Goal: Transaction & Acquisition: Purchase product/service

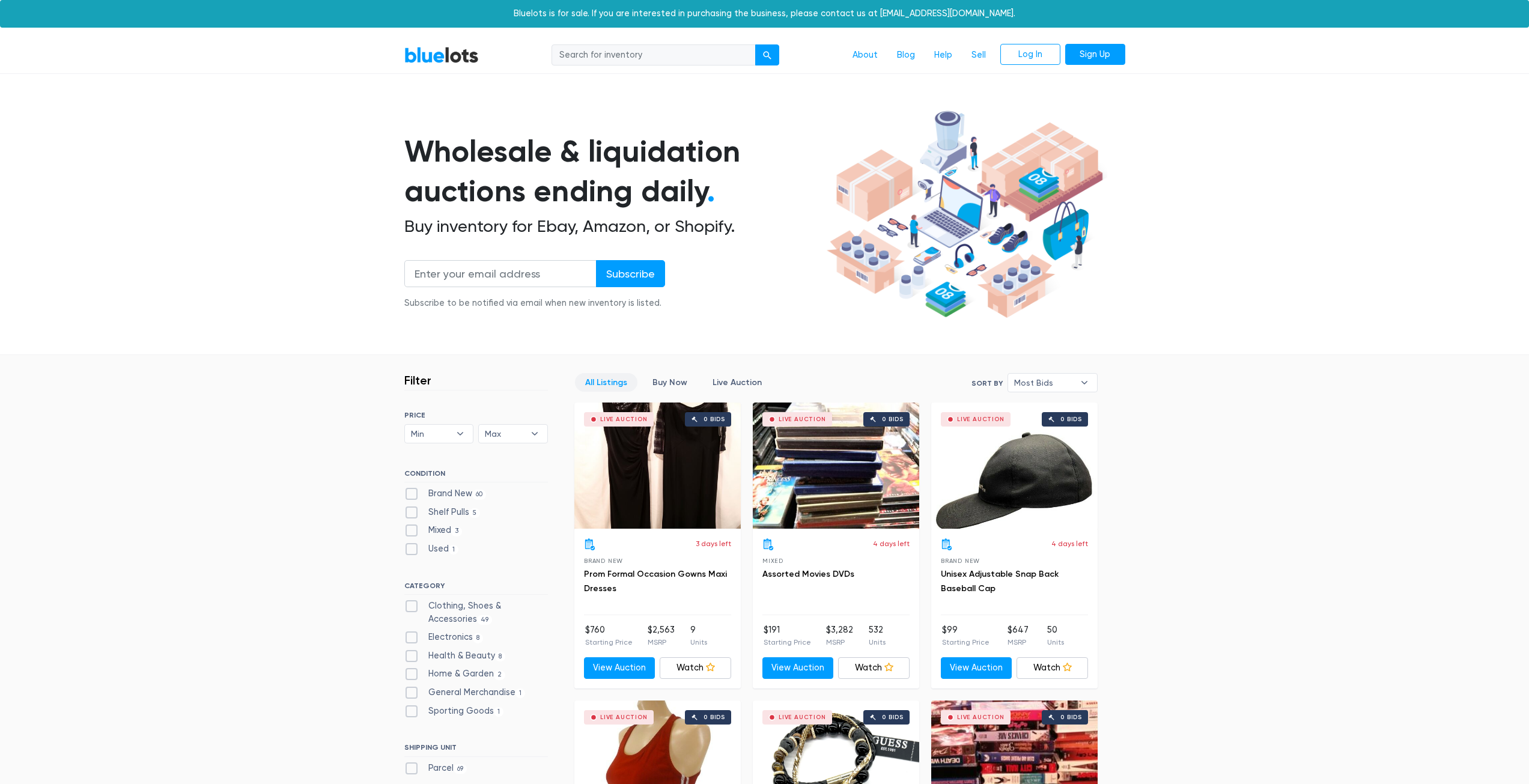
click at [473, 63] on link "BlueLots" at bounding box center [441, 55] width 74 height 17
click at [663, 387] on link "Buy Now" at bounding box center [670, 382] width 55 height 18
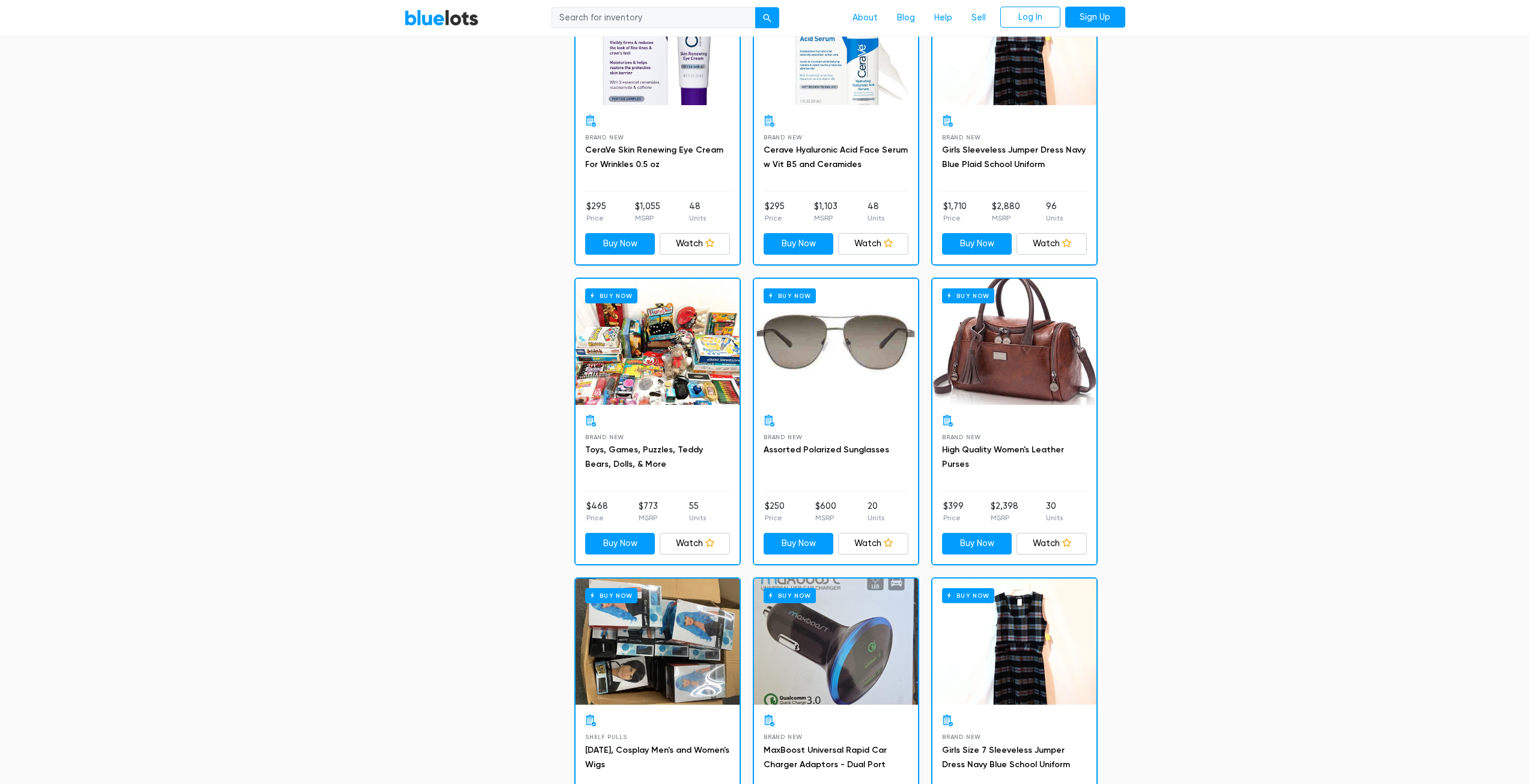
scroll to position [864, 0]
